Goal: Find specific page/section: Find specific page/section

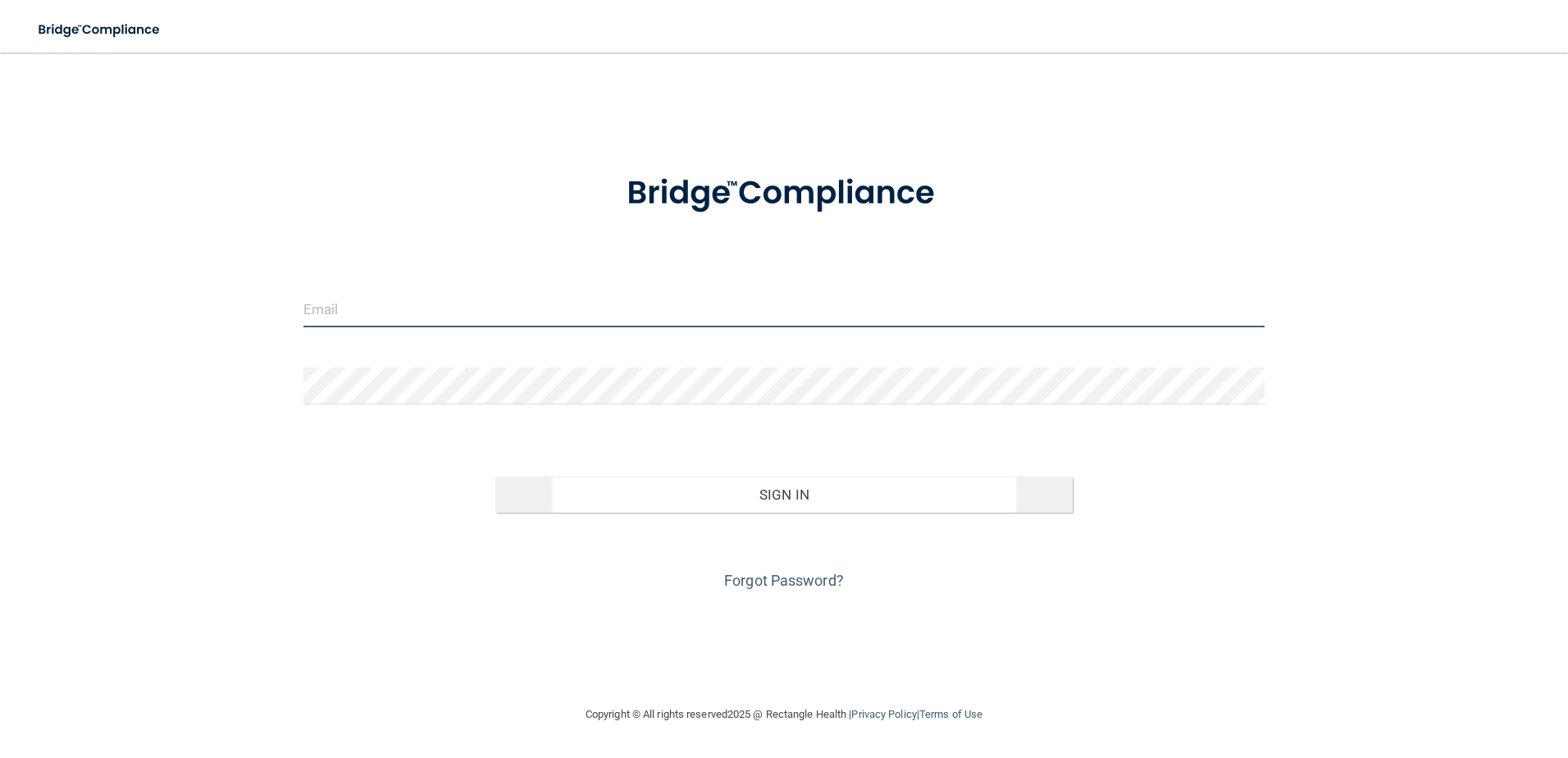
type input "[EMAIL_ADDRESS][DOMAIN_NAME]"
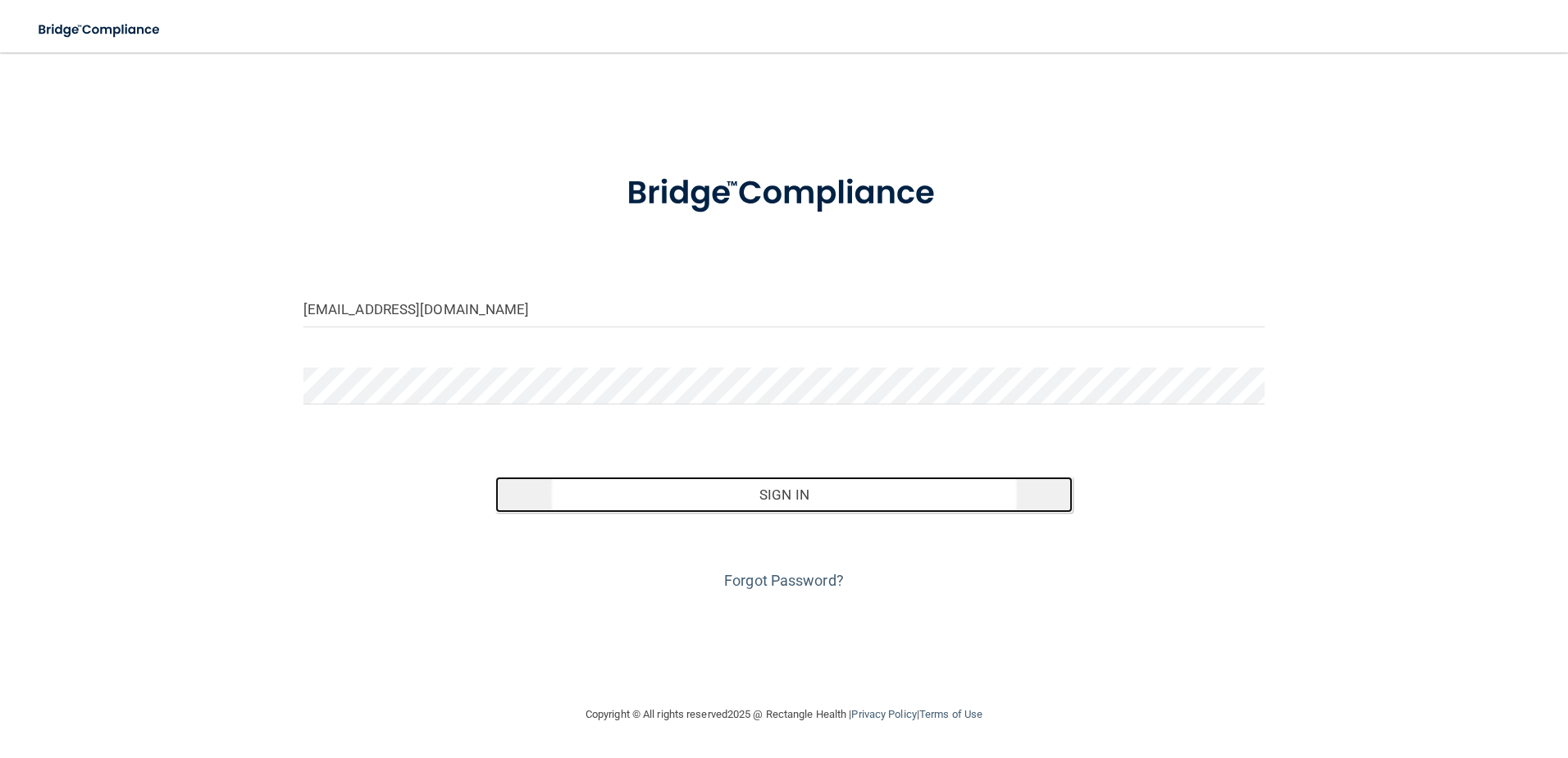
click at [784, 487] on button "Sign In" at bounding box center [784, 494] width 578 height 36
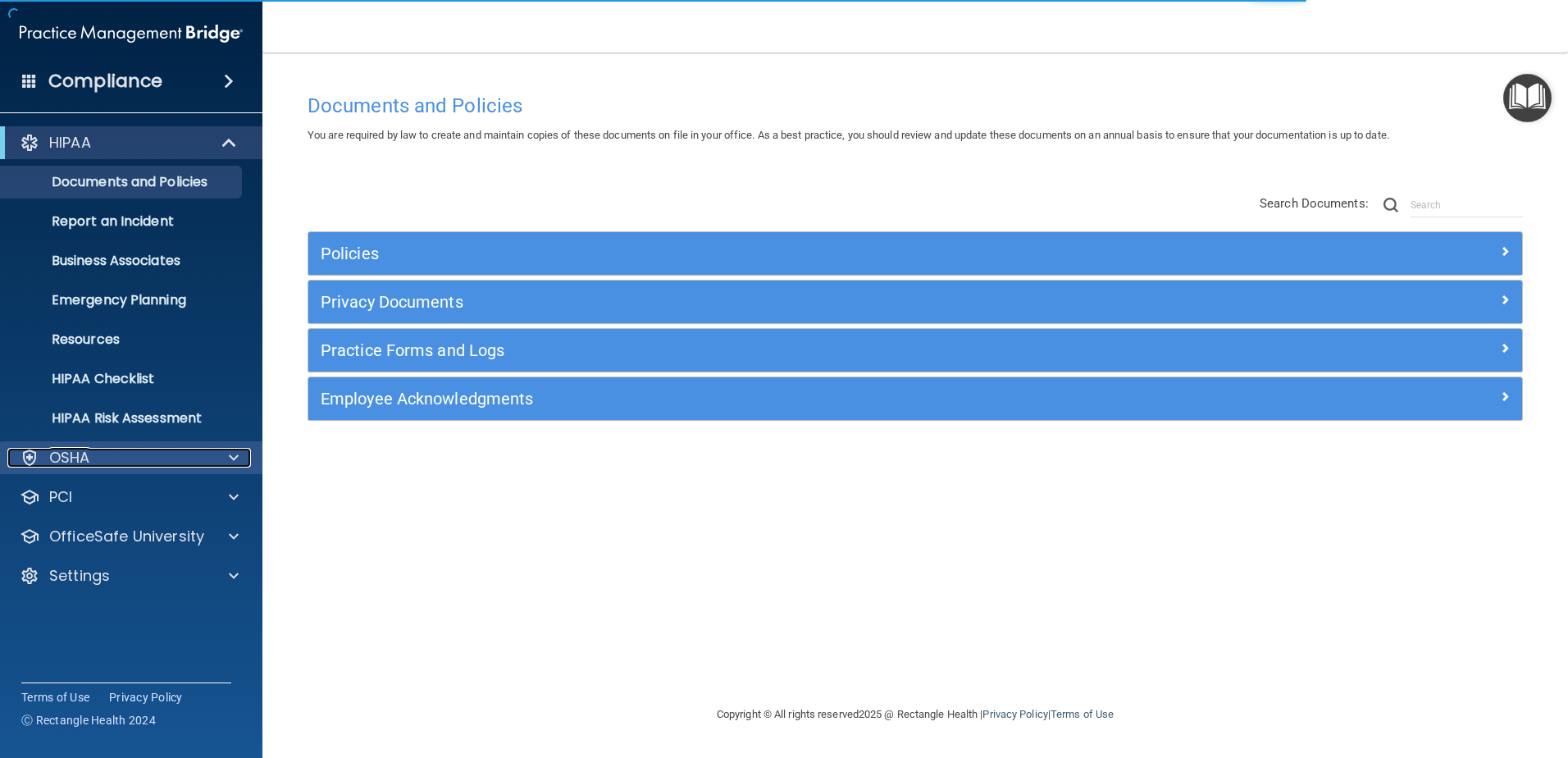
click at [89, 461] on p "OSHA" at bounding box center [70, 457] width 41 height 20
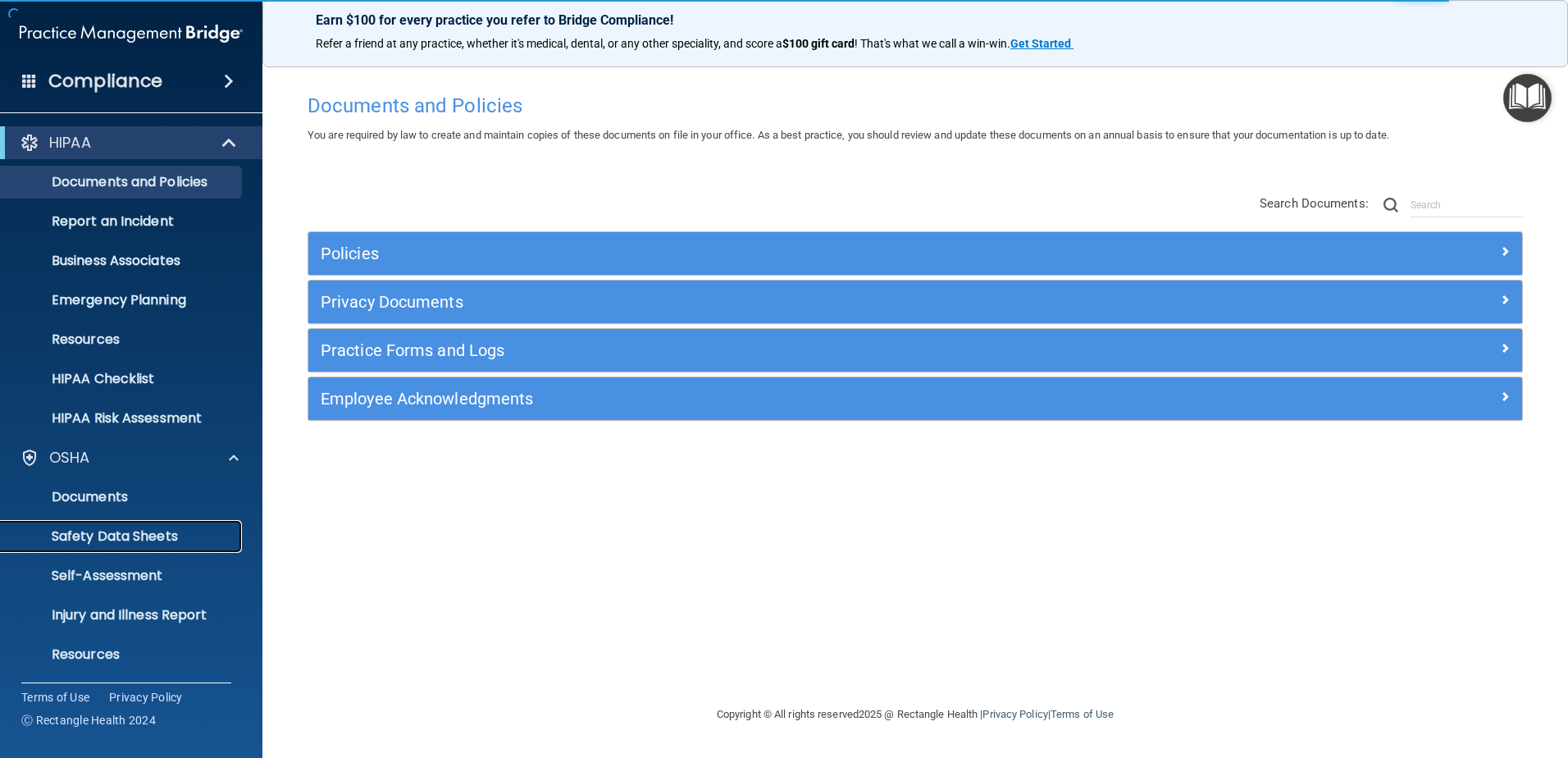
click at [159, 535] on p "Safety Data Sheets" at bounding box center [122, 535] width 224 height 16
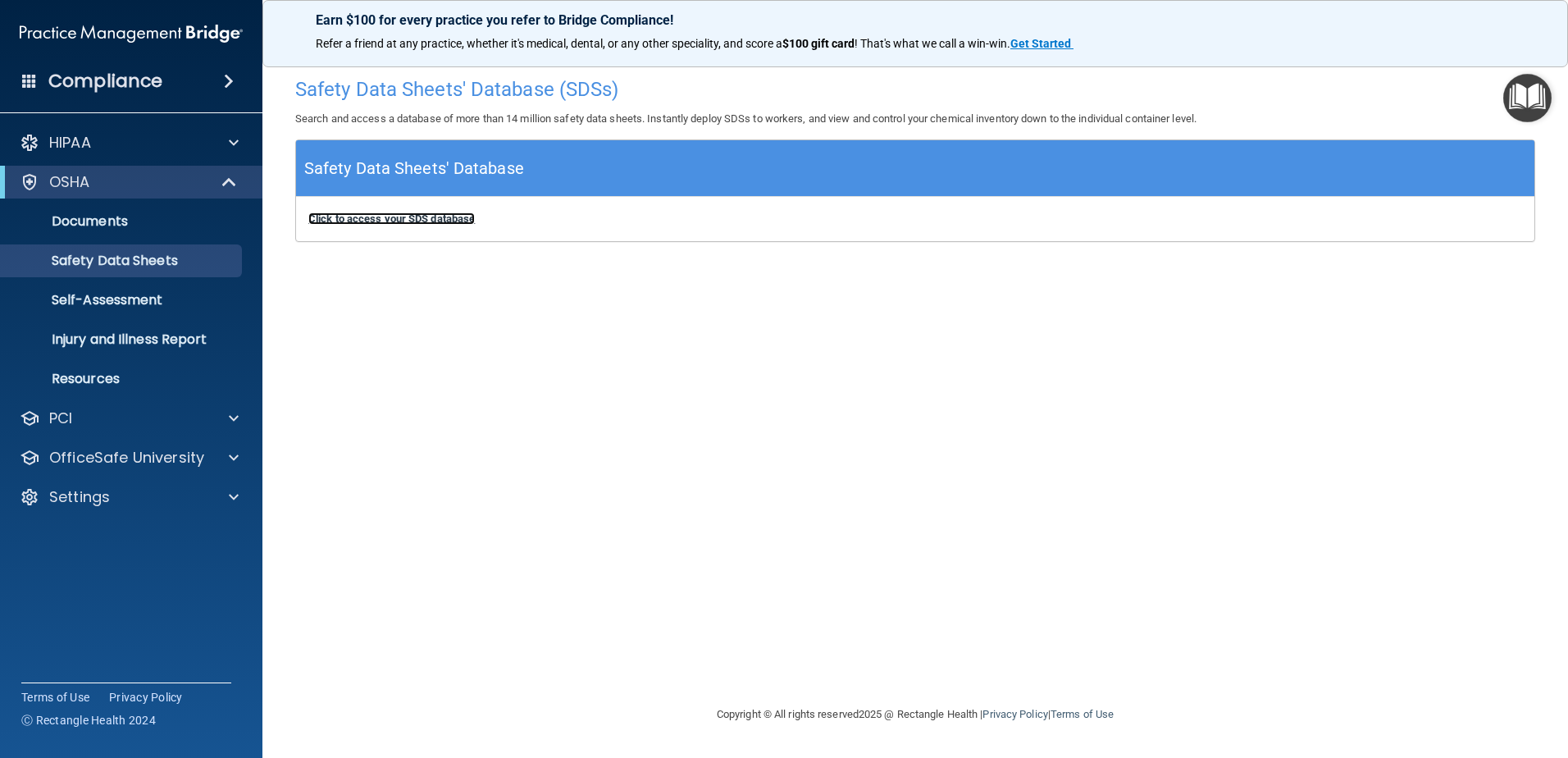
click at [456, 219] on b "Click to access your SDS database" at bounding box center [391, 218] width 166 height 12
